Goal: Book appointment/travel/reservation

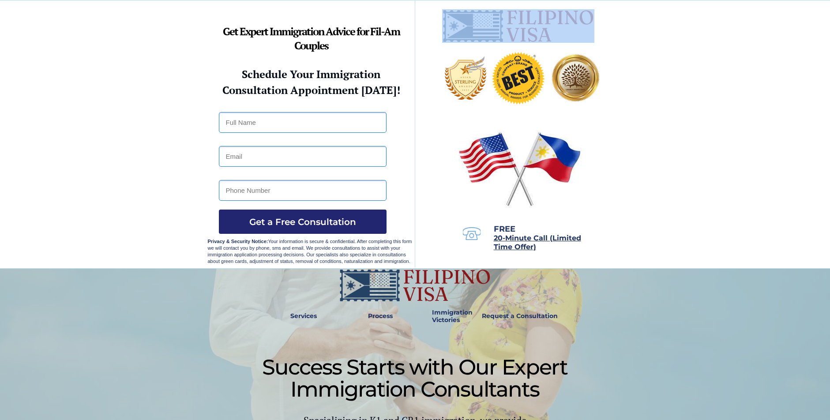
drag, startPoint x: 612, startPoint y: 17, endPoint x: 512, endPoint y: 11, distance: 100.3
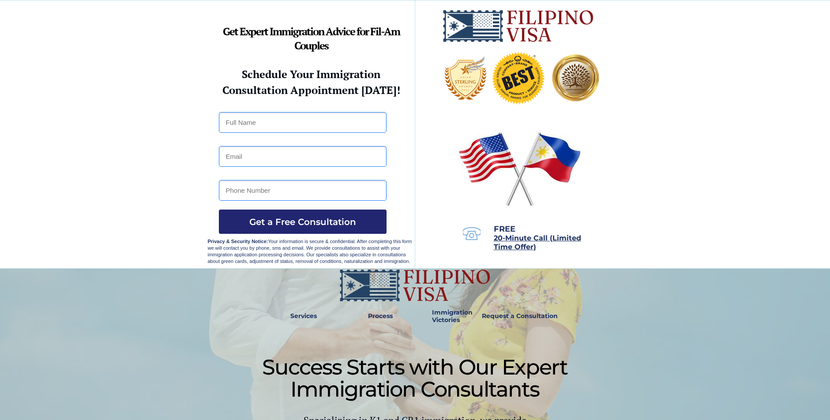
click at [348, 83] on strong "Consultation Appointment [DATE]!" at bounding box center [311, 90] width 178 height 14
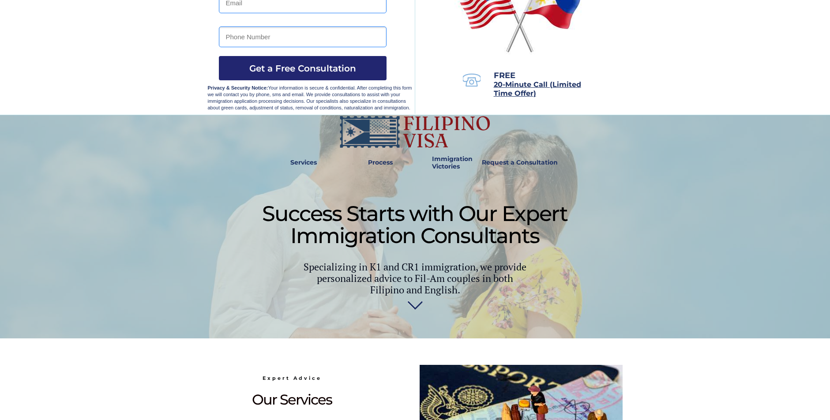
scroll to position [154, 0]
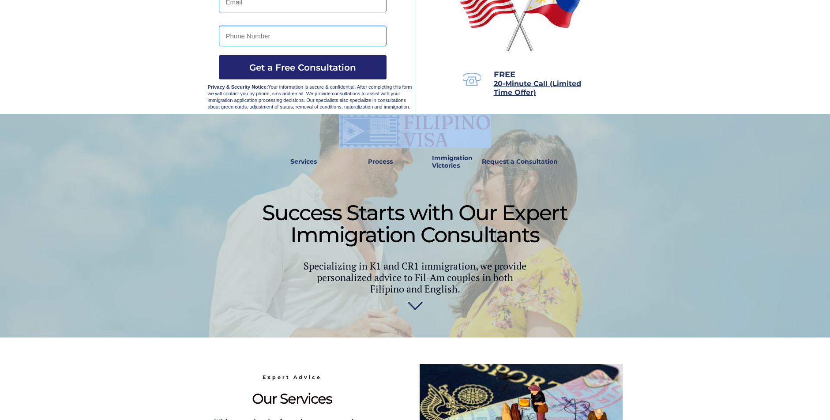
drag, startPoint x: 491, startPoint y: 121, endPoint x: 437, endPoint y: 126, distance: 54.5
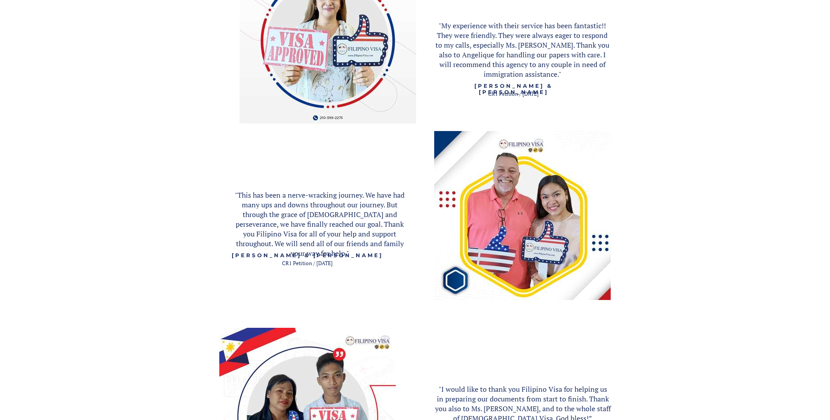
scroll to position [1125, 0]
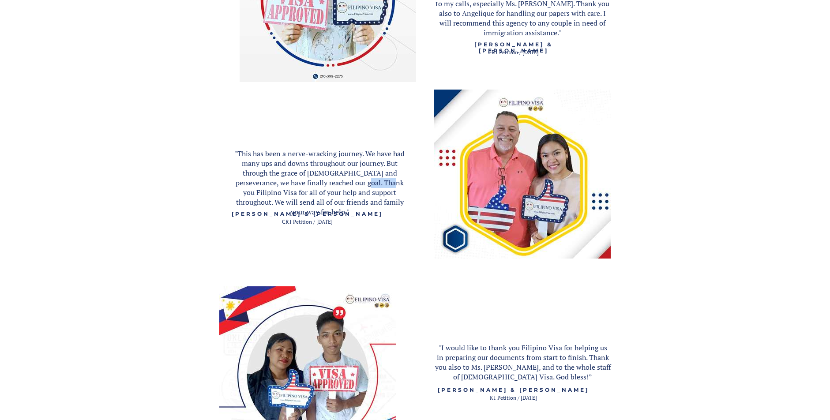
drag, startPoint x: 369, startPoint y: 184, endPoint x: 346, endPoint y: 184, distance: 22.9
click at [346, 184] on span ""This has been a nerve-wracking journey. We have had many ups and downs through…" at bounding box center [320, 183] width 170 height 68
copy span "Filipino"
